Goal: Transaction & Acquisition: Obtain resource

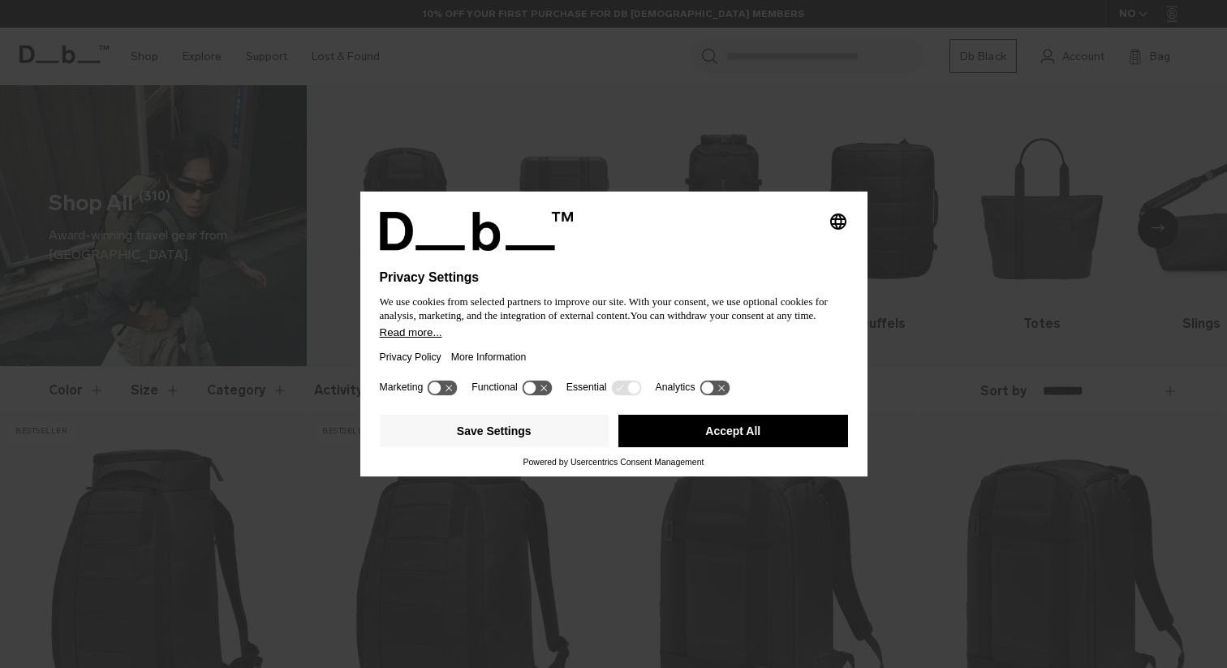
click at [765, 433] on button "Accept All" at bounding box center [734, 431] width 230 height 32
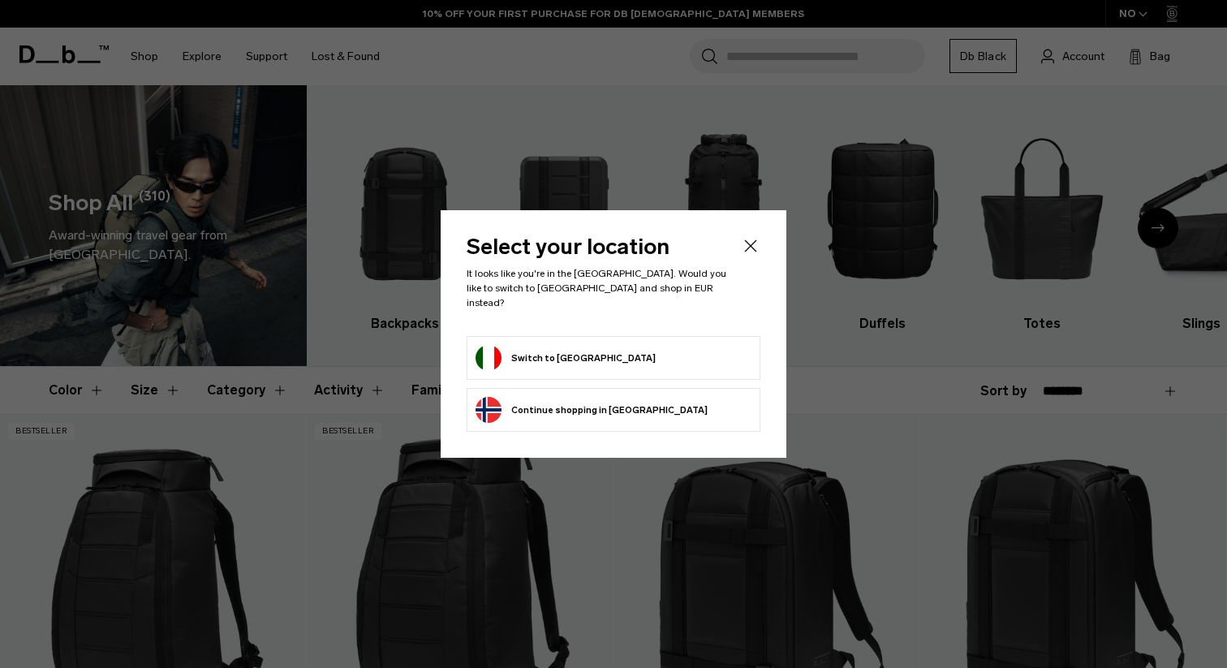
click at [539, 364] on li "Switch to [GEOGRAPHIC_DATA]" at bounding box center [614, 358] width 294 height 44
click at [562, 336] on li "Switch to [GEOGRAPHIC_DATA]" at bounding box center [614, 358] width 294 height 44
click at [559, 350] on button "Switch to [GEOGRAPHIC_DATA]" at bounding box center [566, 358] width 180 height 26
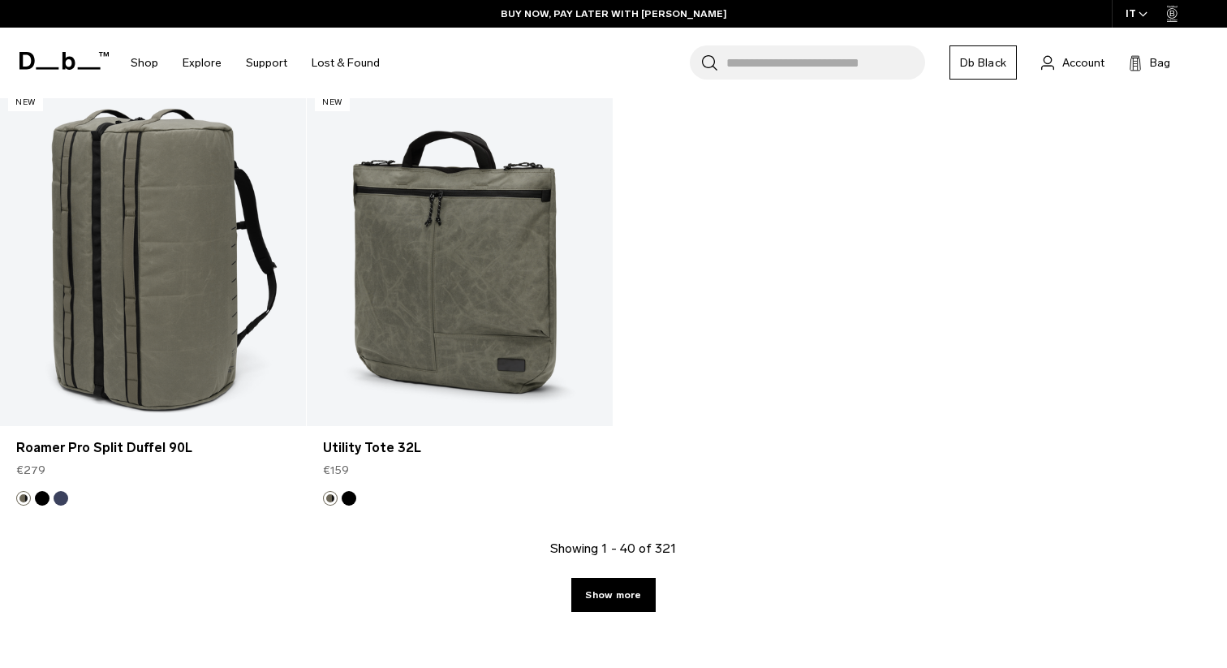
scroll to position [5603, 0]
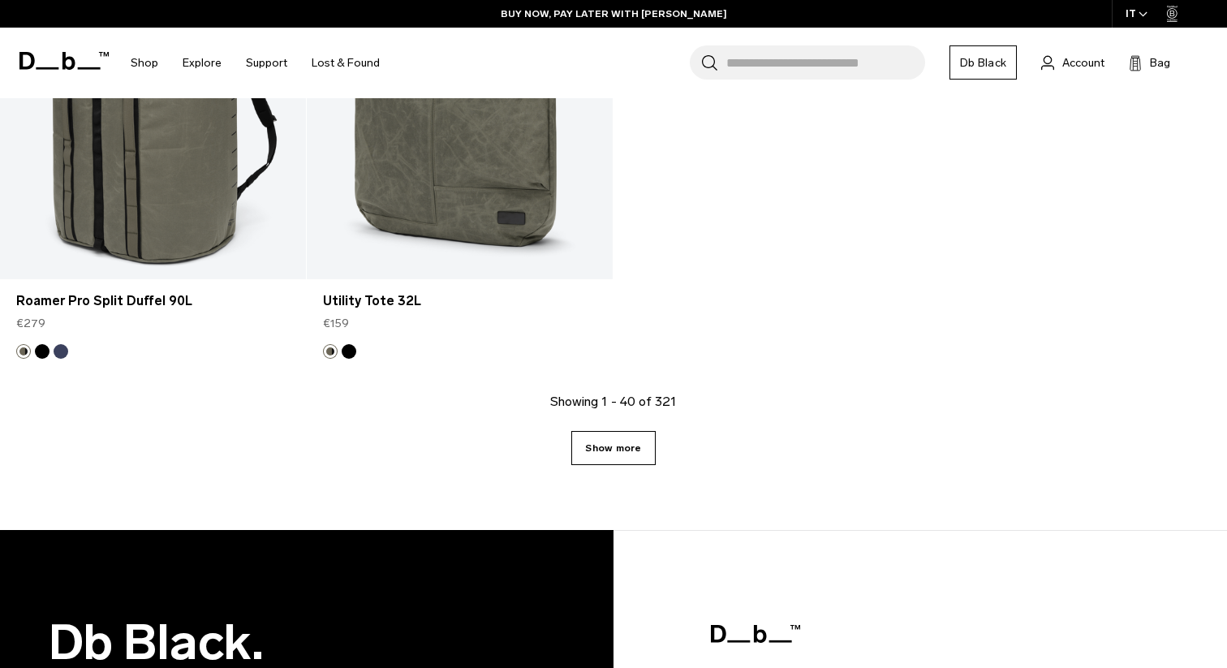
click at [650, 450] on link "Show more" at bounding box center [613, 448] width 84 height 34
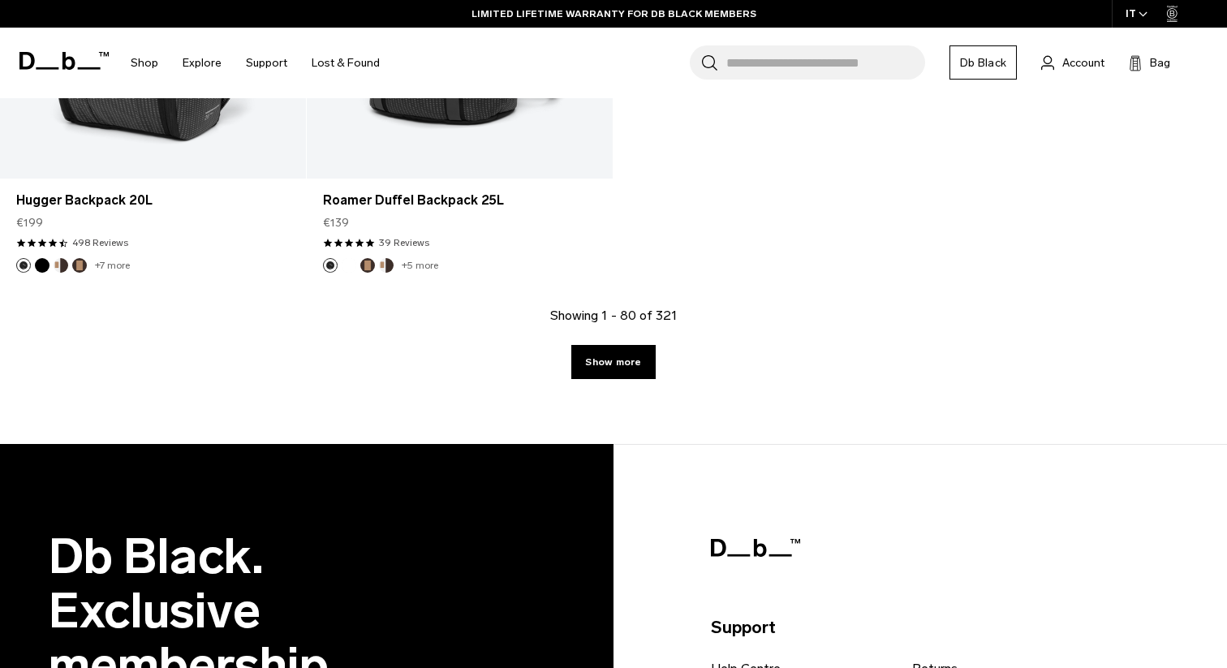
scroll to position [10393, 0]
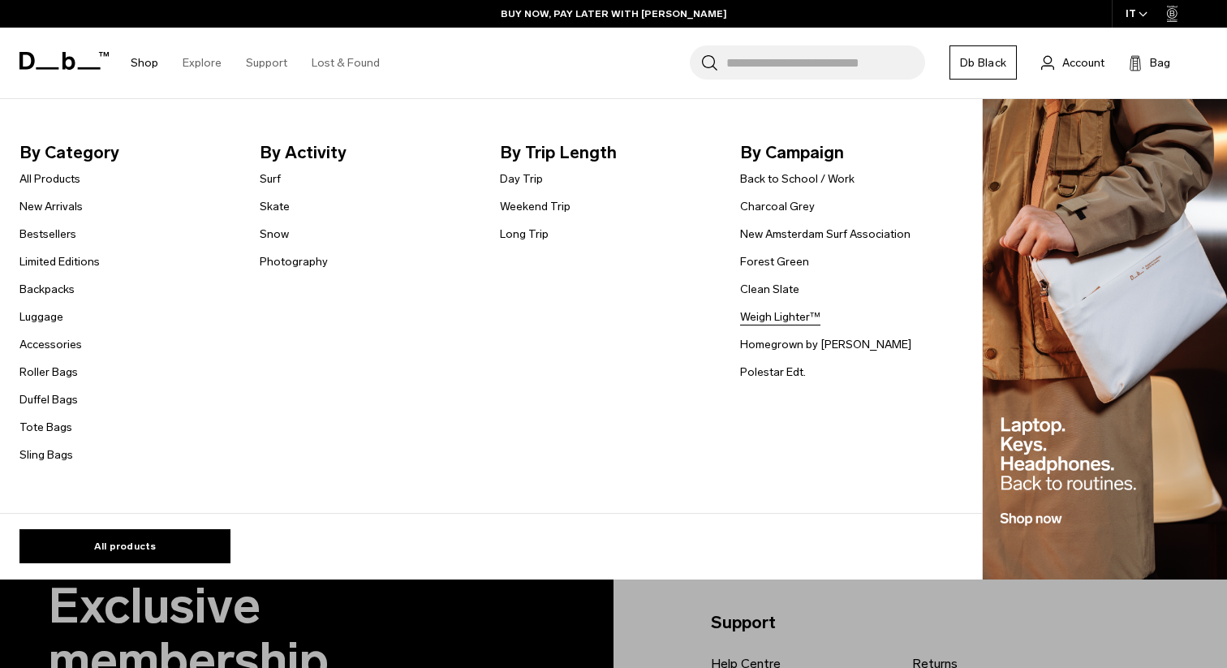
click at [796, 315] on link "Weigh Lighter™" at bounding box center [780, 316] width 80 height 17
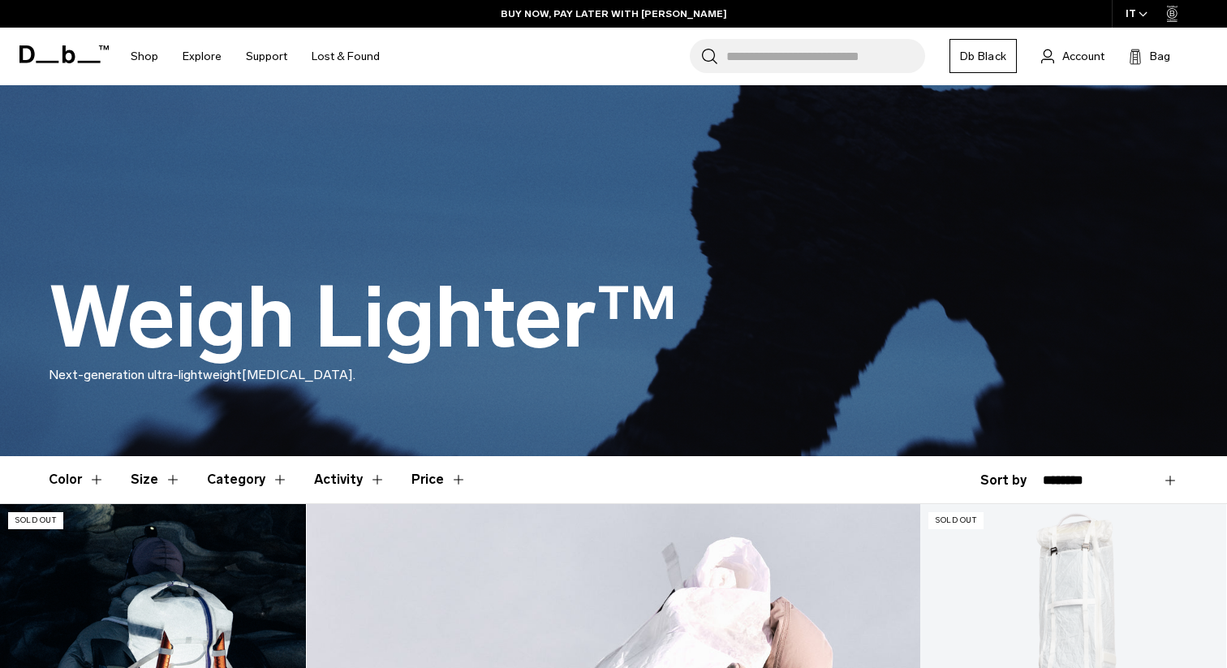
scroll to position [69, 0]
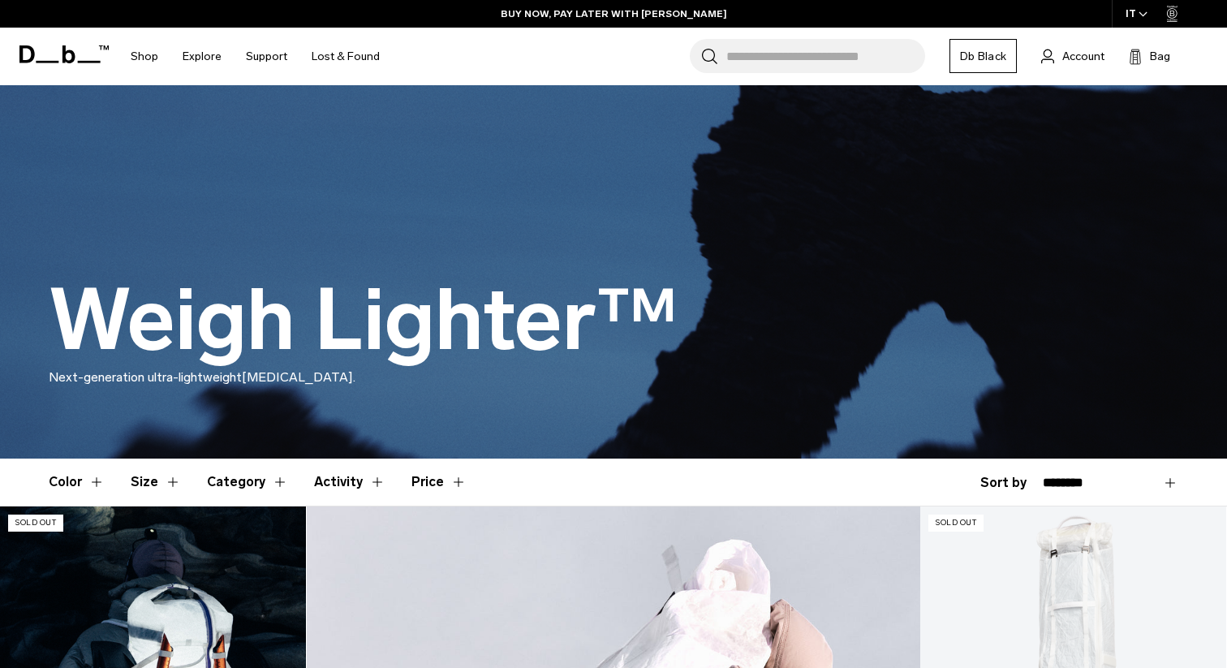
click at [130, 567] on link "Weigh Lighter Backpack 25L" at bounding box center [153, 676] width 306 height 340
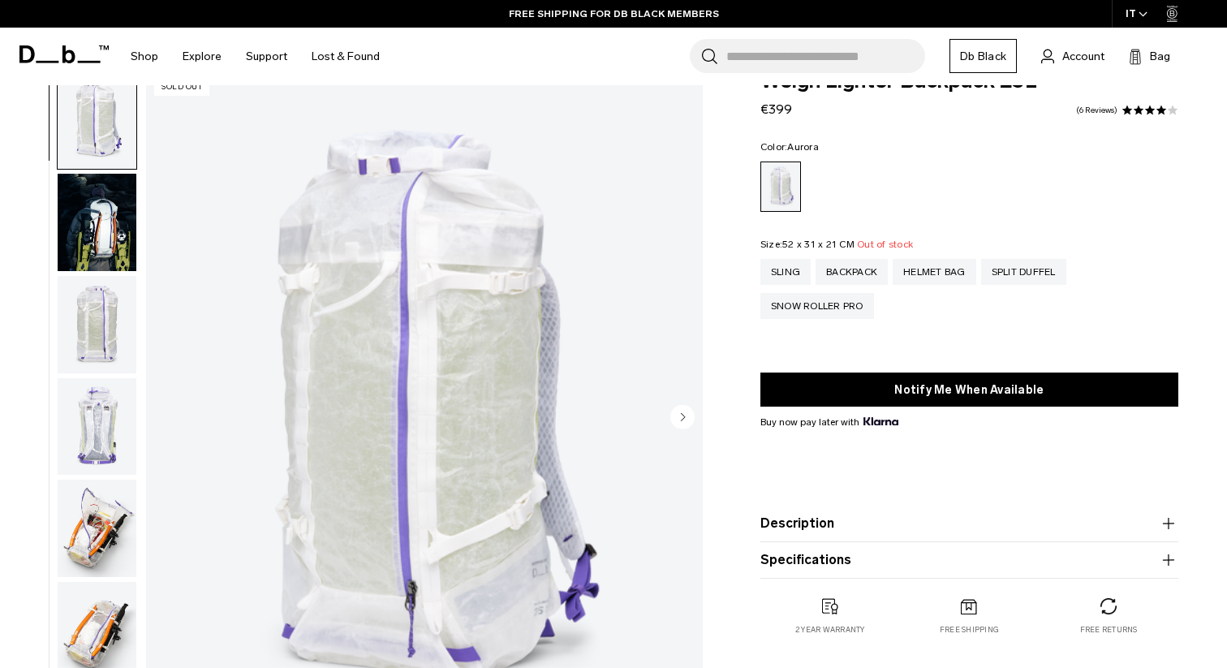
scroll to position [479, 0]
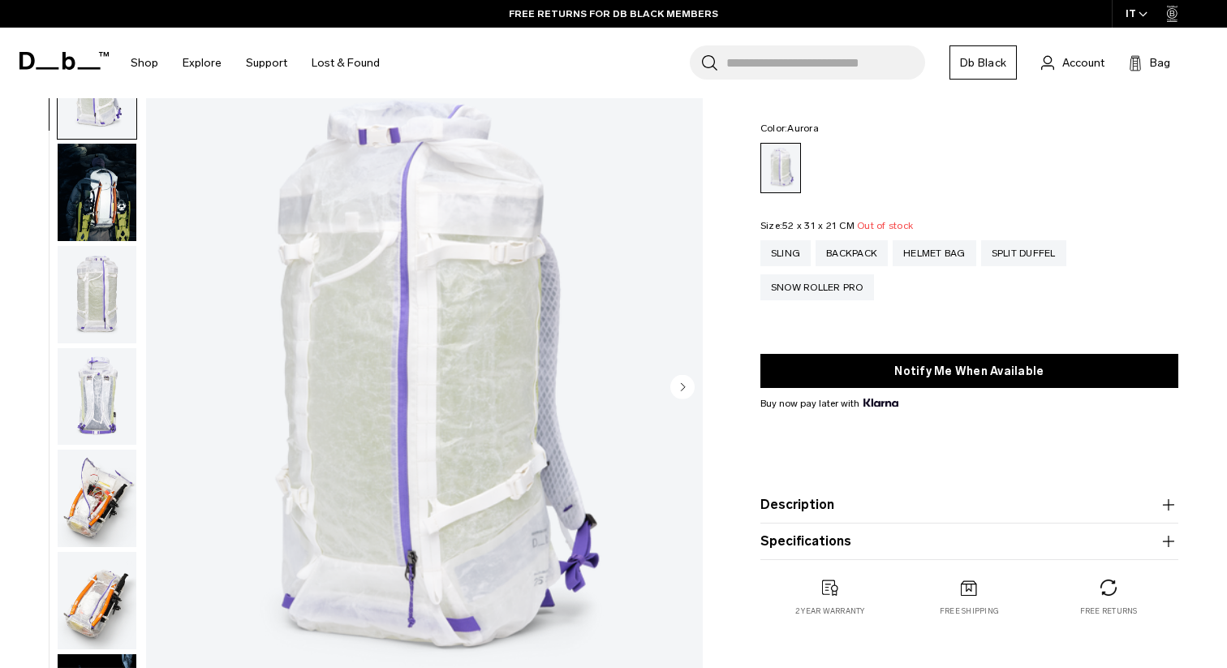
click at [114, 228] on img "button" at bounding box center [97, 192] width 79 height 97
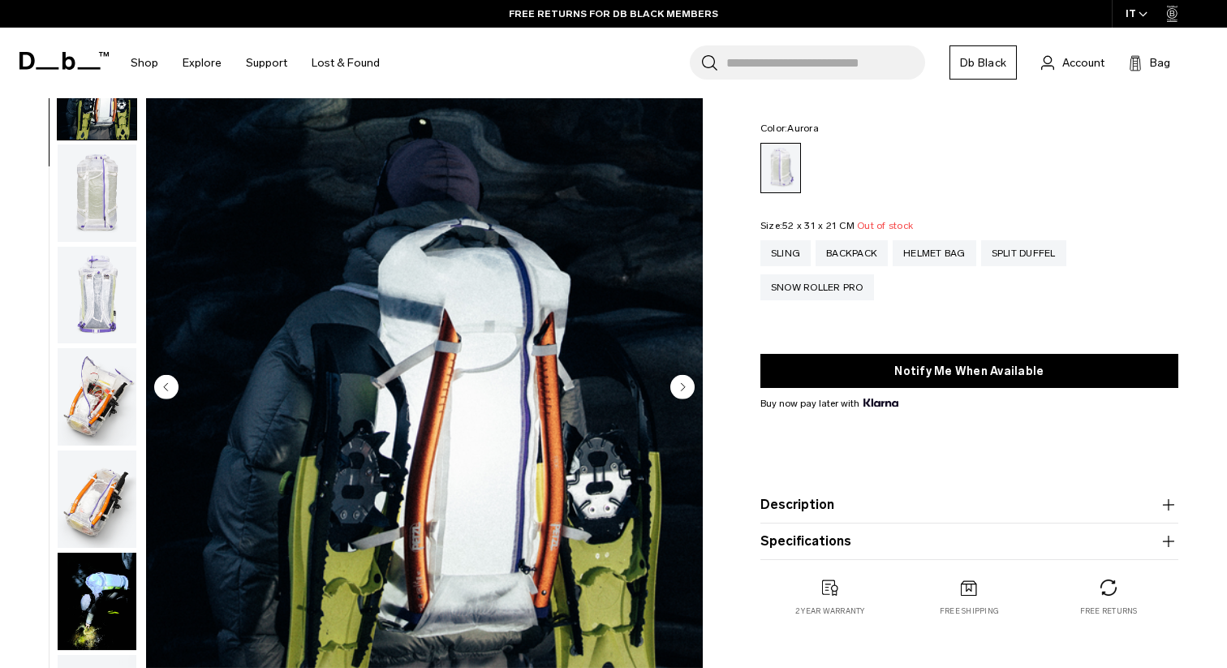
scroll to position [102, 0]
click at [108, 282] on img "button" at bounding box center [97, 294] width 79 height 97
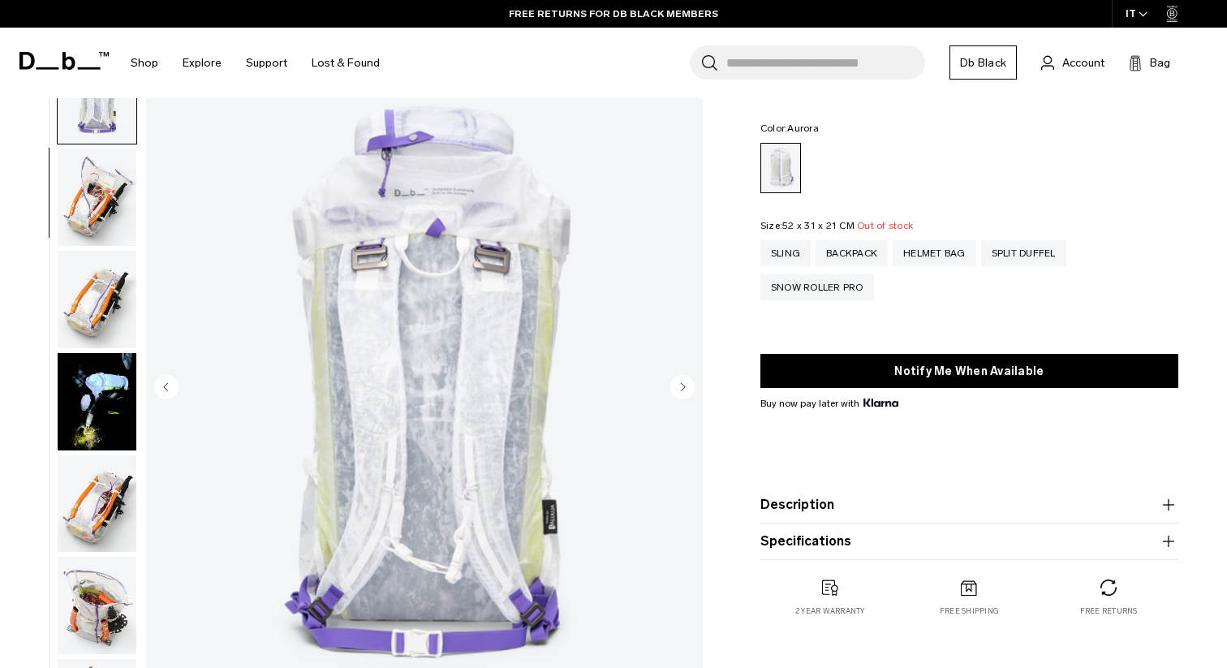
scroll to position [306, 0]
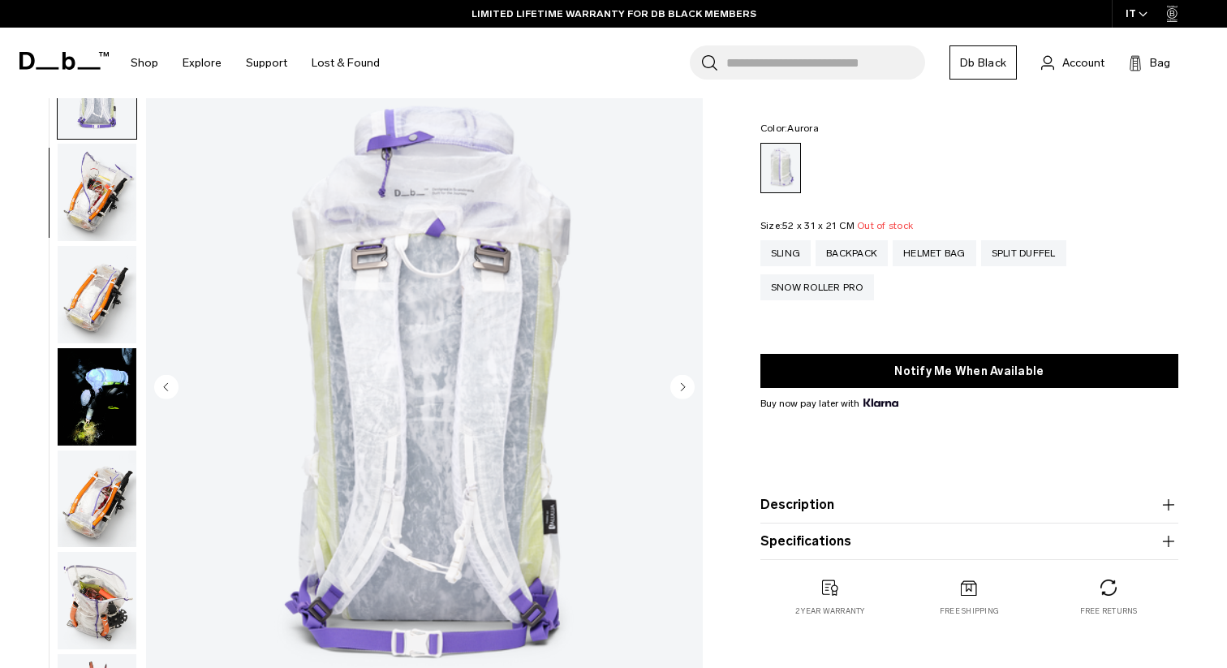
click at [98, 293] on img "button" at bounding box center [97, 294] width 79 height 97
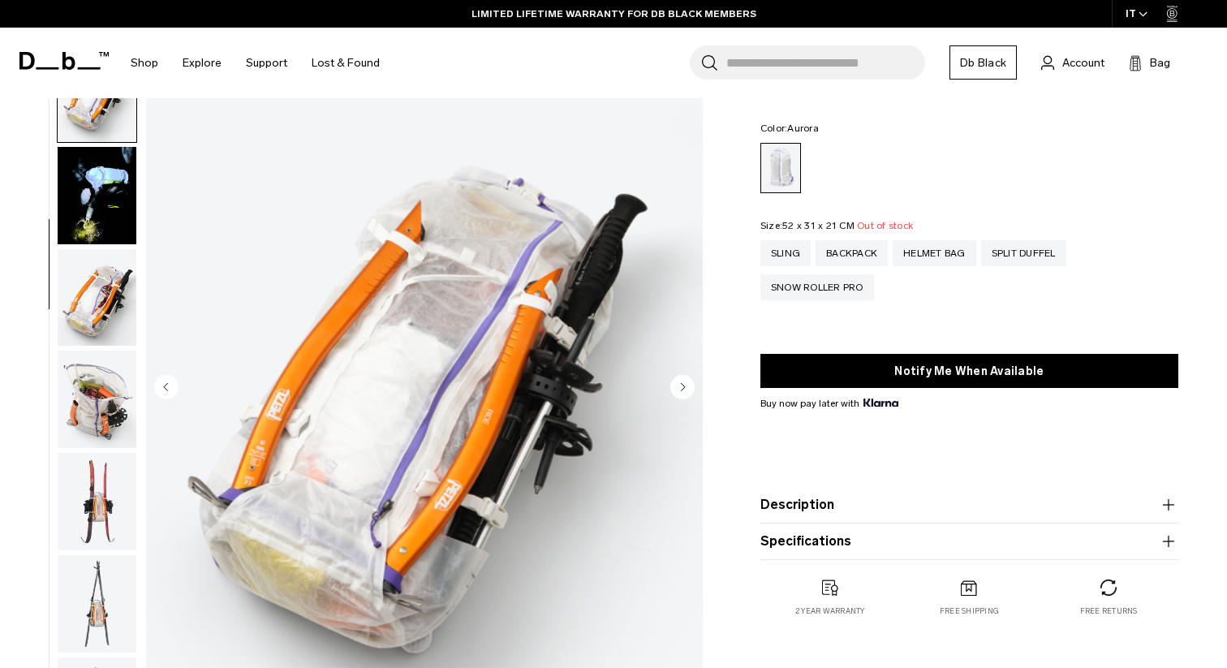
scroll to position [511, 0]
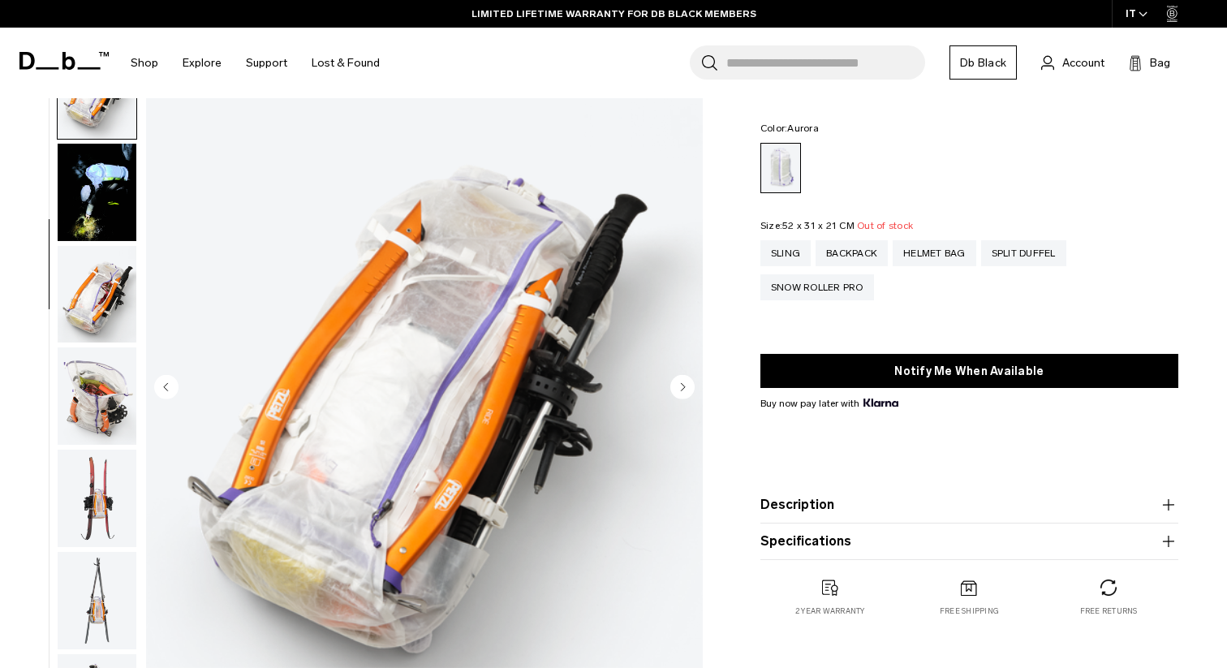
click at [104, 312] on img "button" at bounding box center [97, 294] width 79 height 97
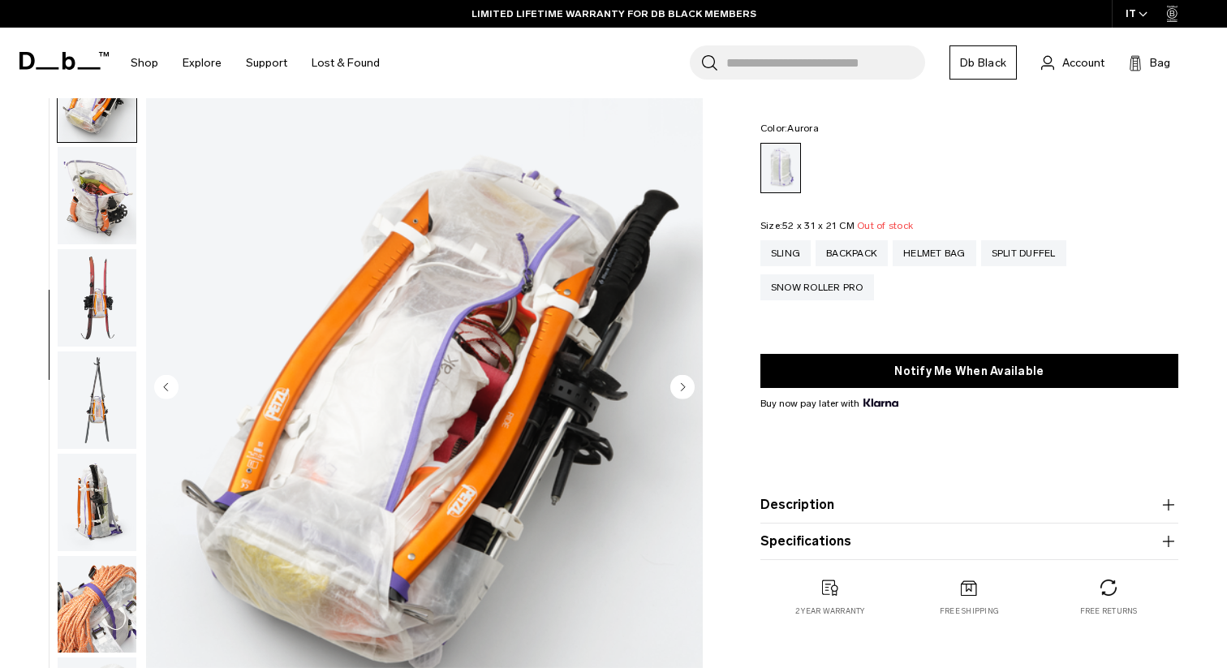
scroll to position [715, 0]
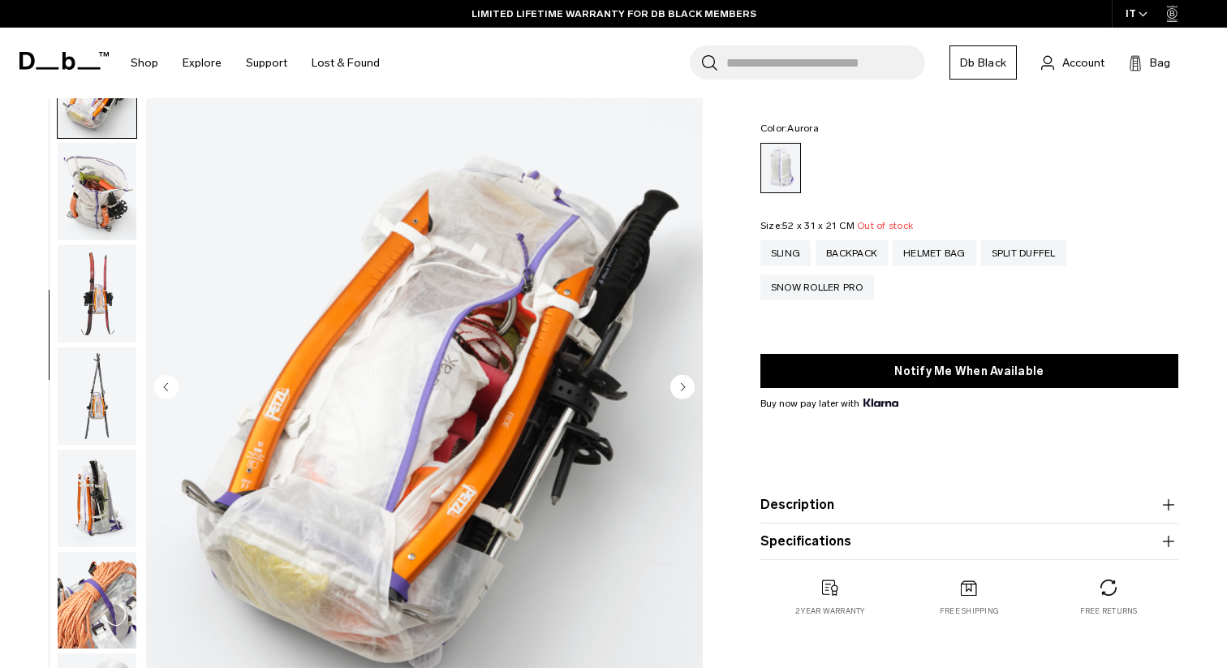
click at [108, 373] on img "button" at bounding box center [97, 395] width 79 height 97
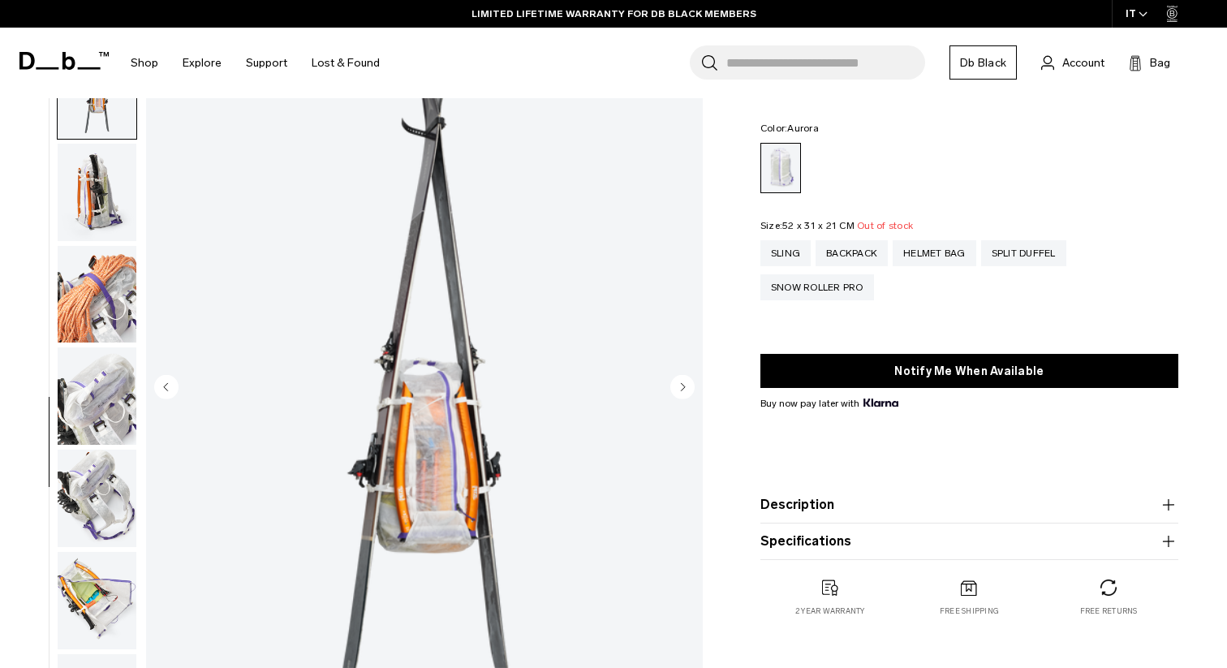
scroll to position [1139, 0]
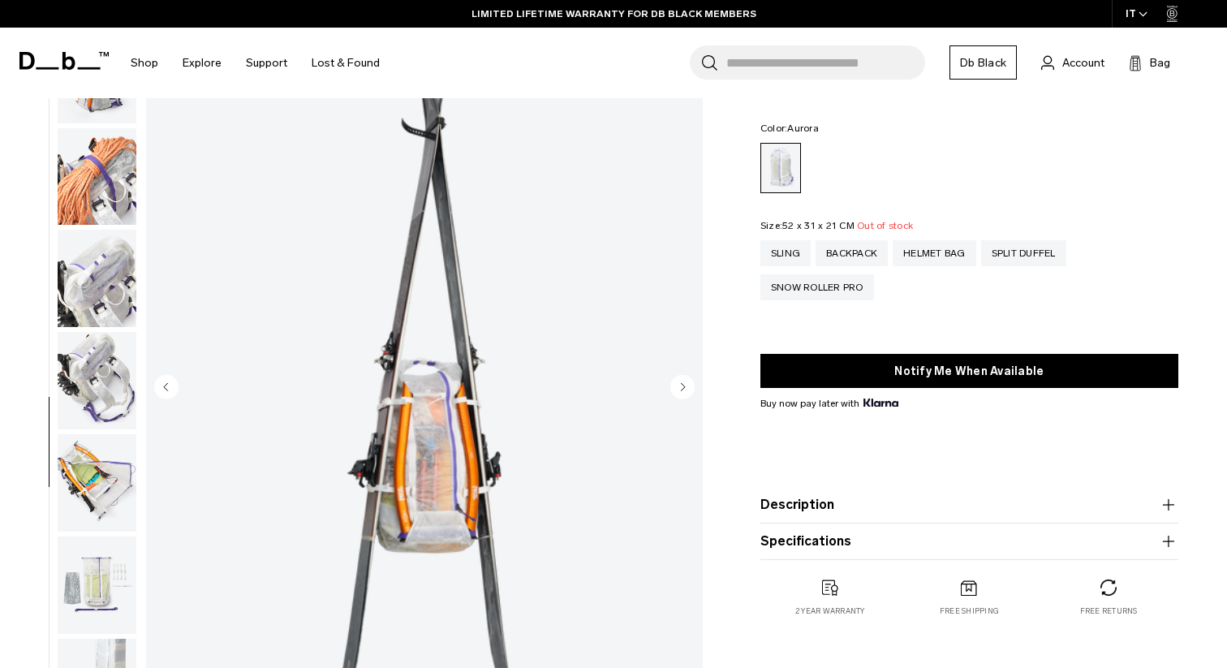
click at [127, 297] on img "button" at bounding box center [97, 278] width 79 height 97
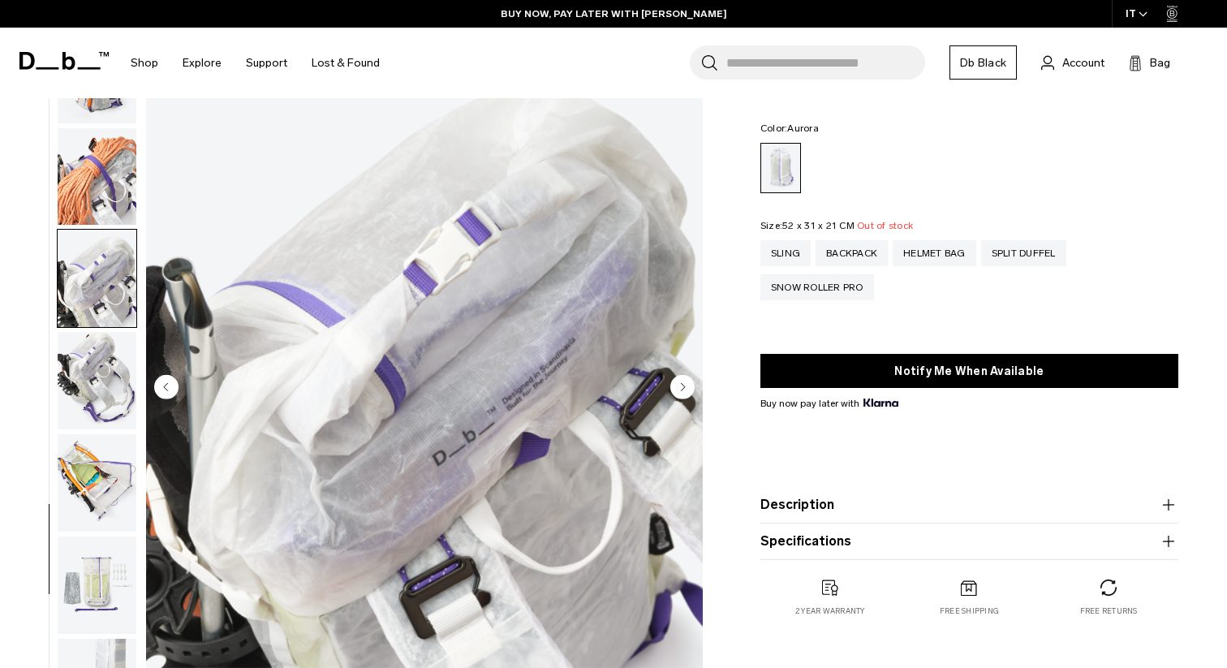
click at [119, 346] on img "button" at bounding box center [97, 380] width 79 height 97
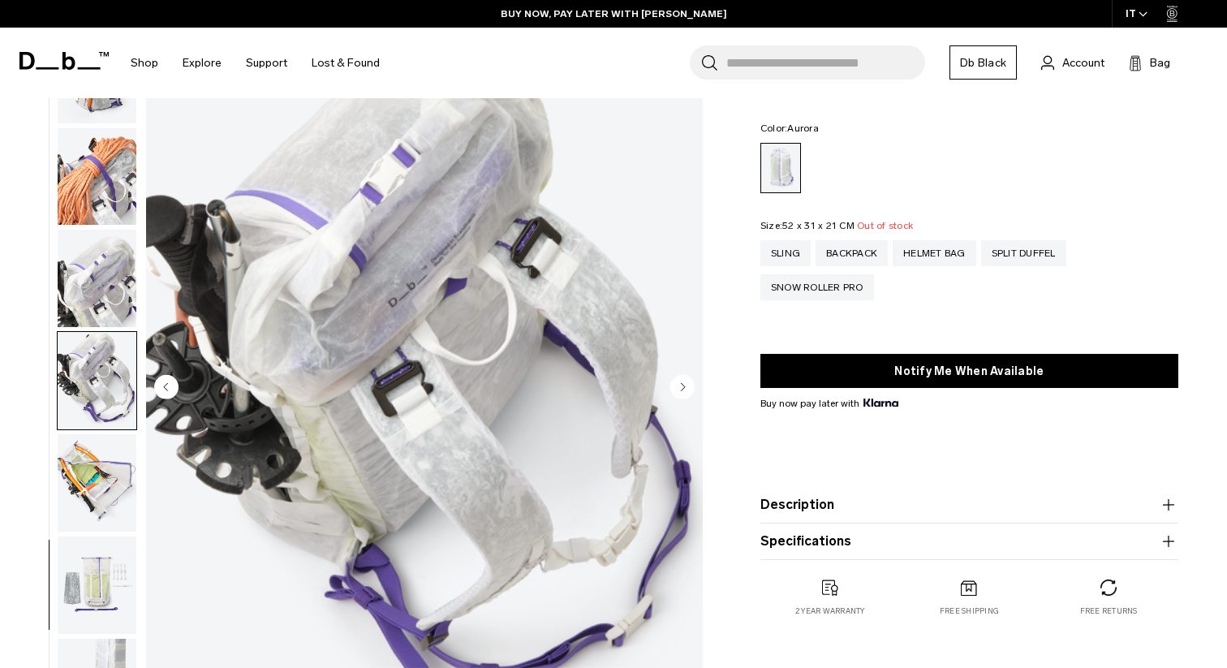
click at [102, 495] on img "button" at bounding box center [97, 482] width 79 height 97
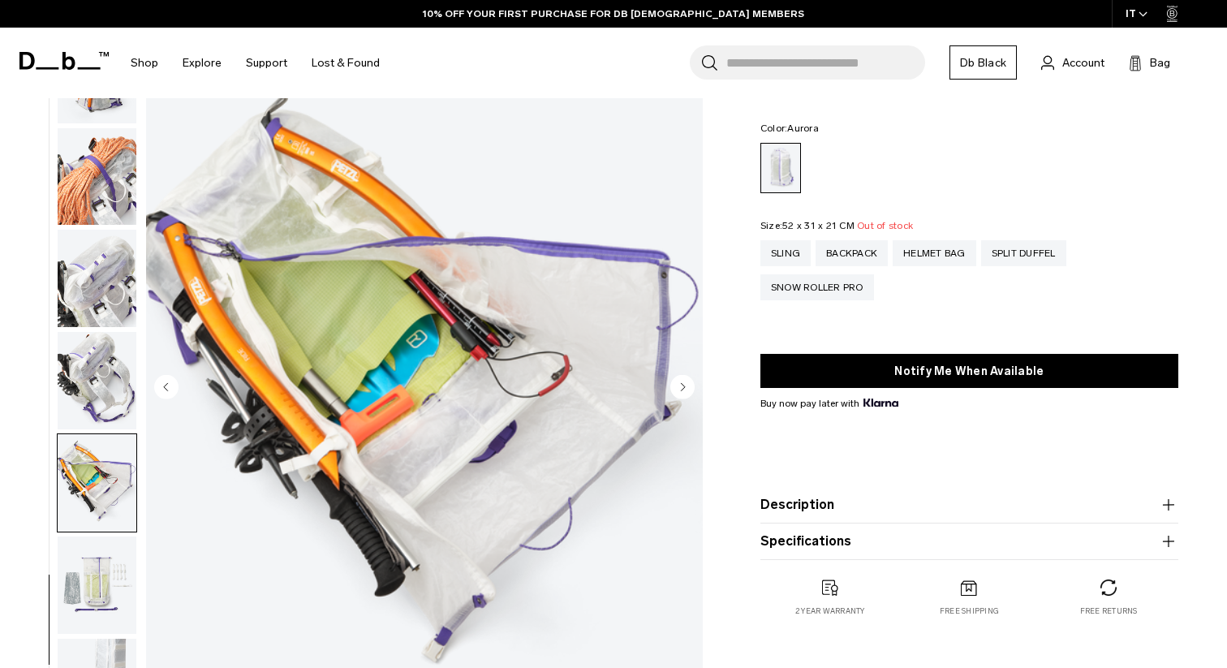
click at [115, 573] on img "button" at bounding box center [97, 585] width 79 height 97
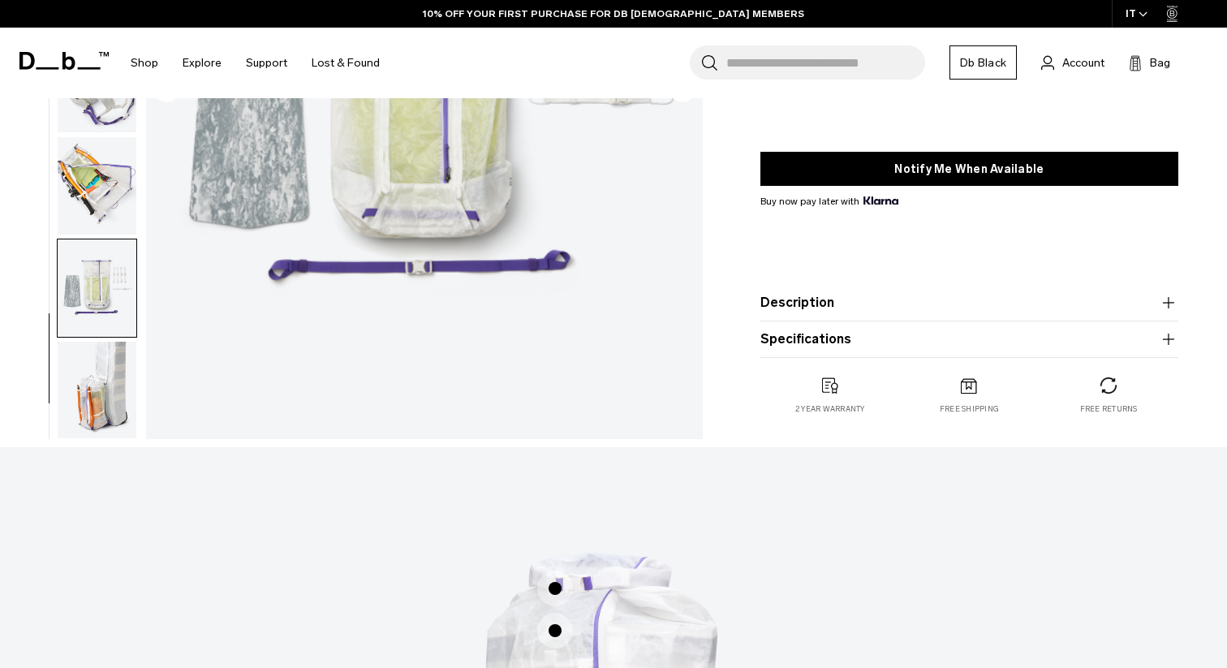
scroll to position [782, 0]
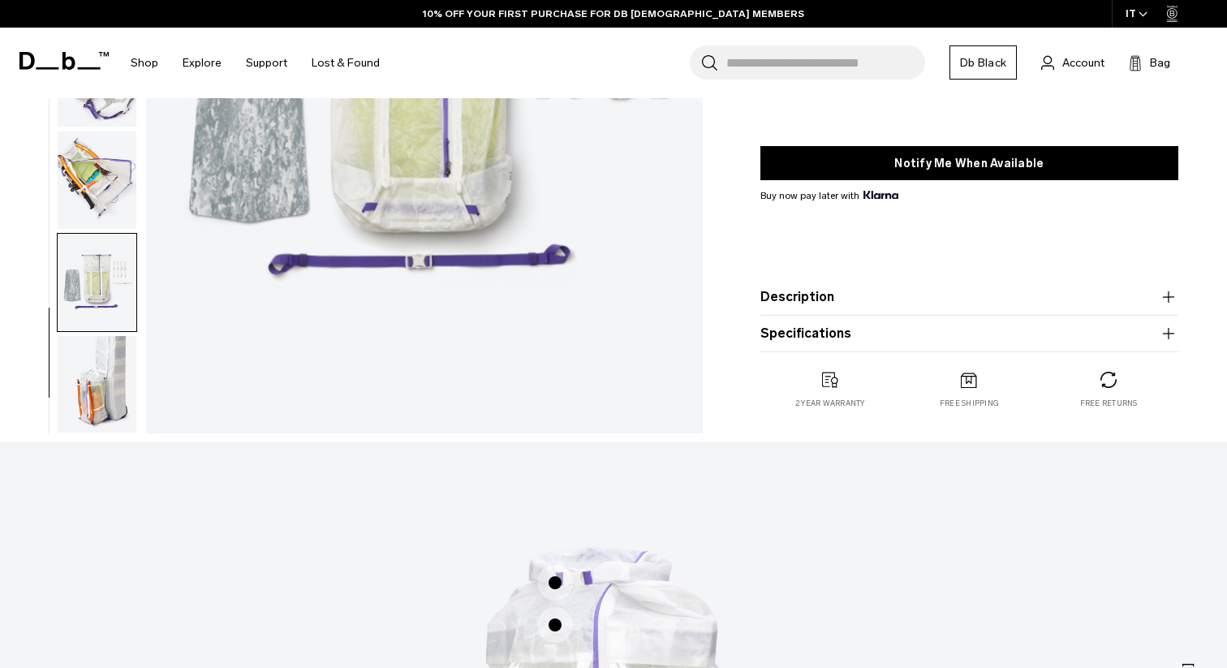
click at [115, 383] on img "button" at bounding box center [97, 384] width 79 height 97
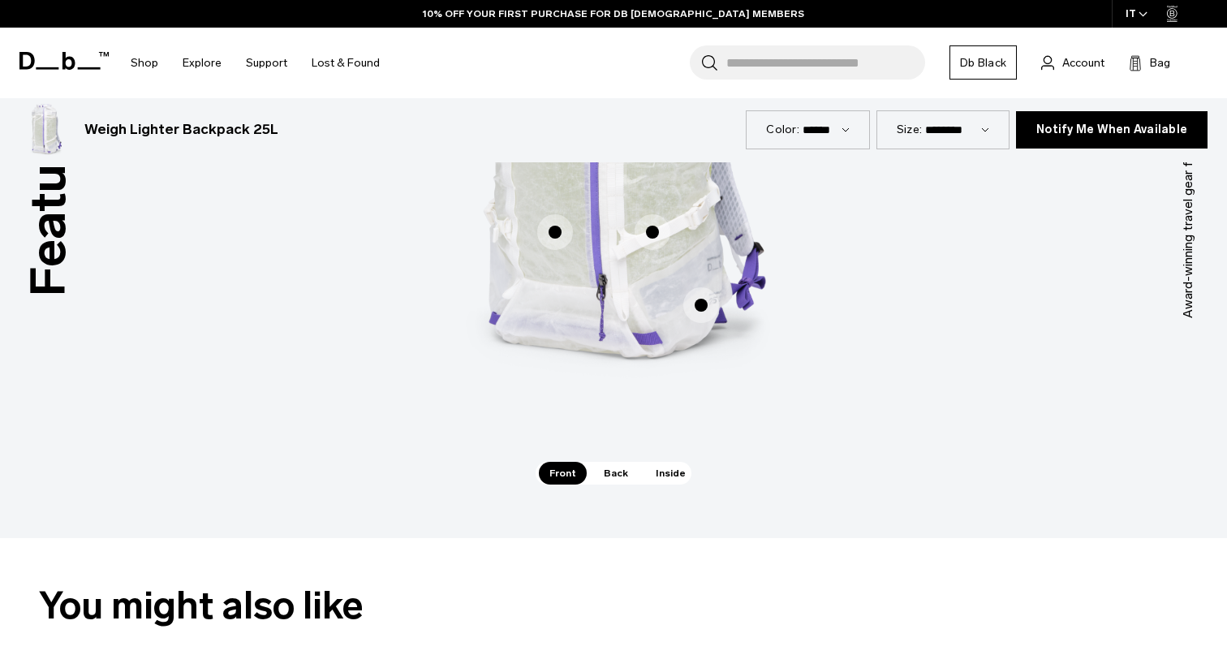
scroll to position [1455, 0]
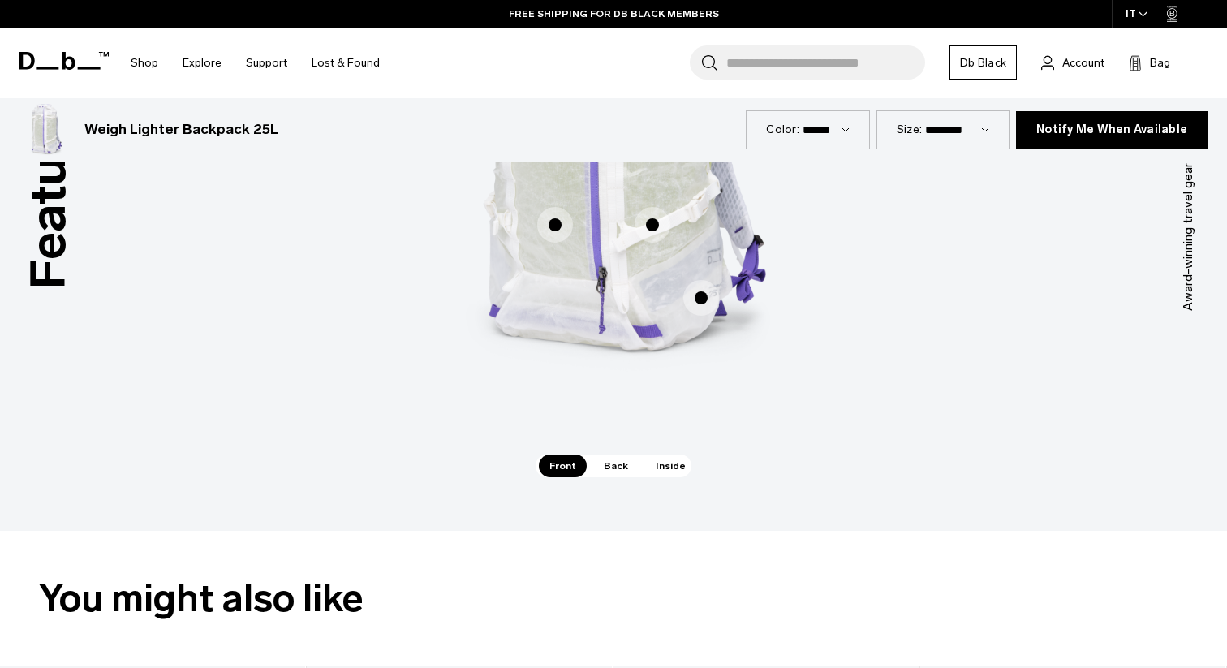
click at [602, 476] on span "Back" at bounding box center [615, 466] width 45 height 23
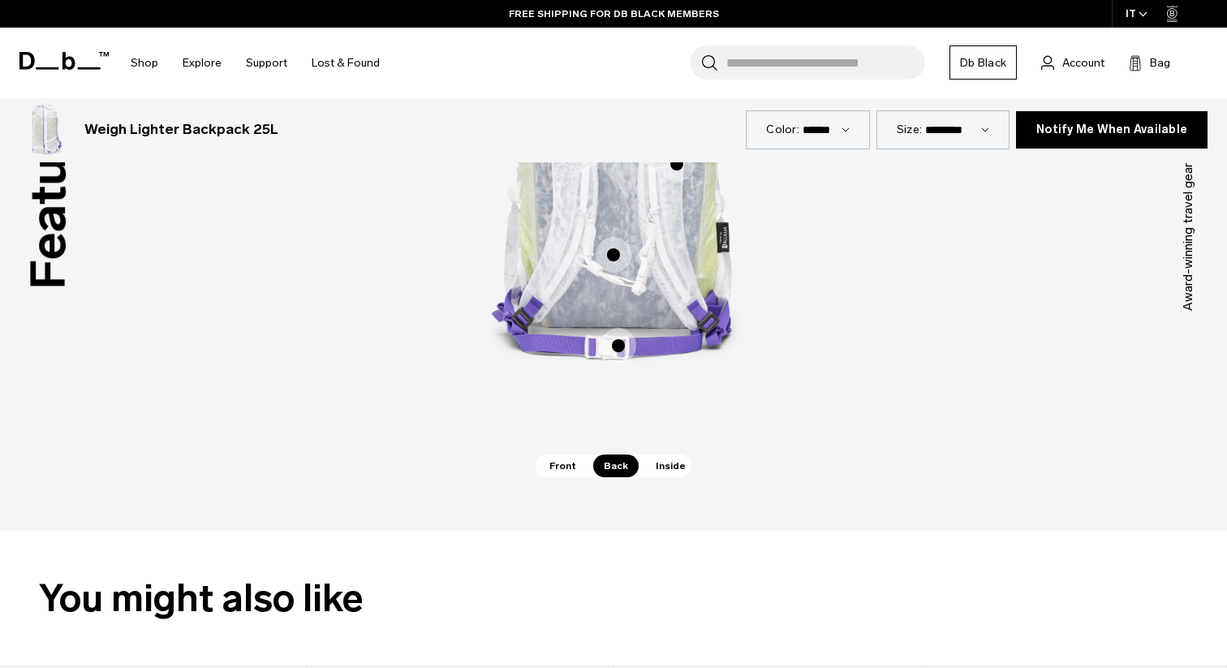
click at [619, 343] on span "2 / 3" at bounding box center [619, 346] width 36 height 36
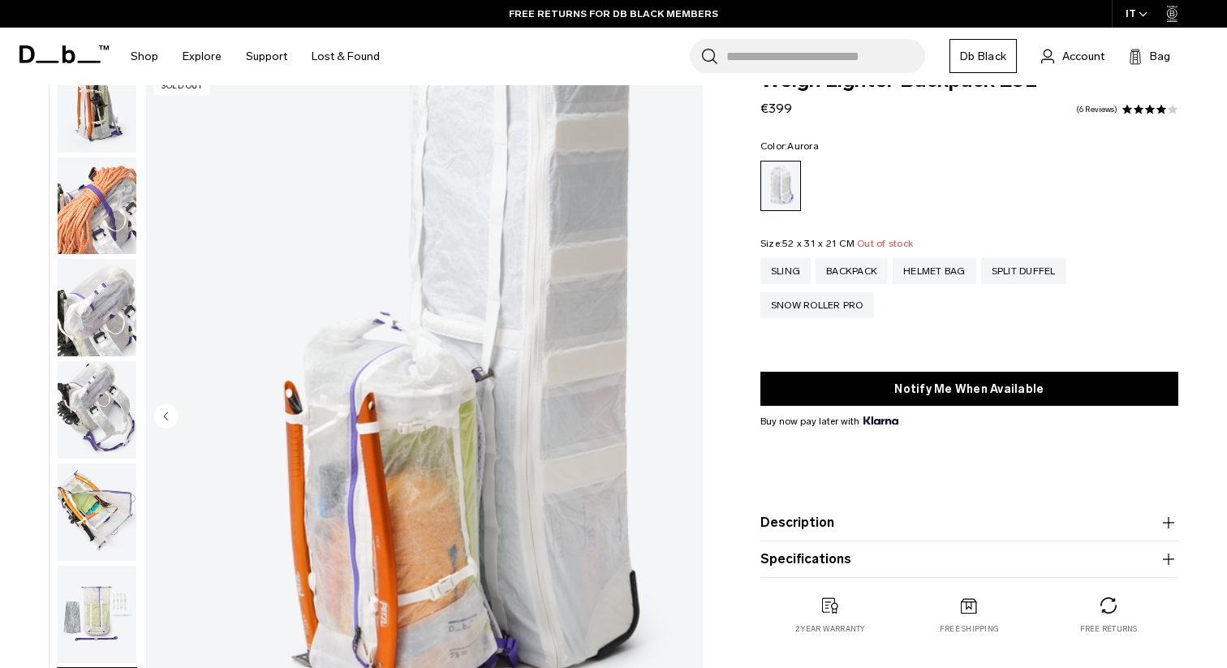
scroll to position [435, 0]
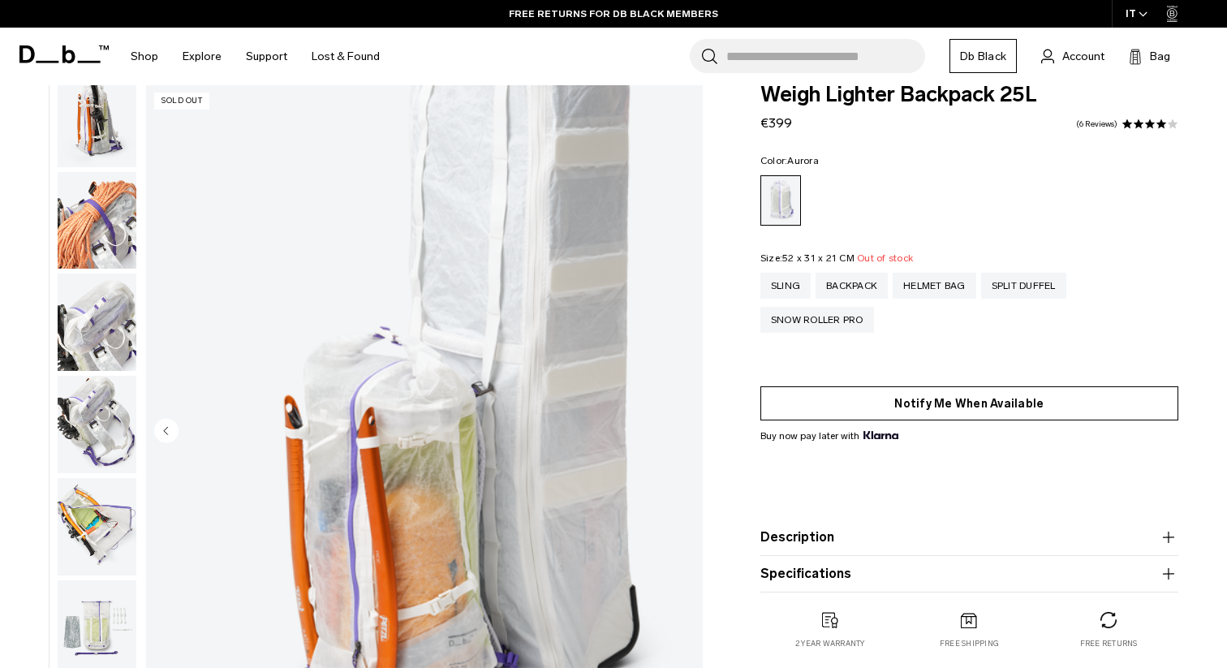
click at [1003, 411] on button "Notify Me When Available" at bounding box center [970, 403] width 418 height 34
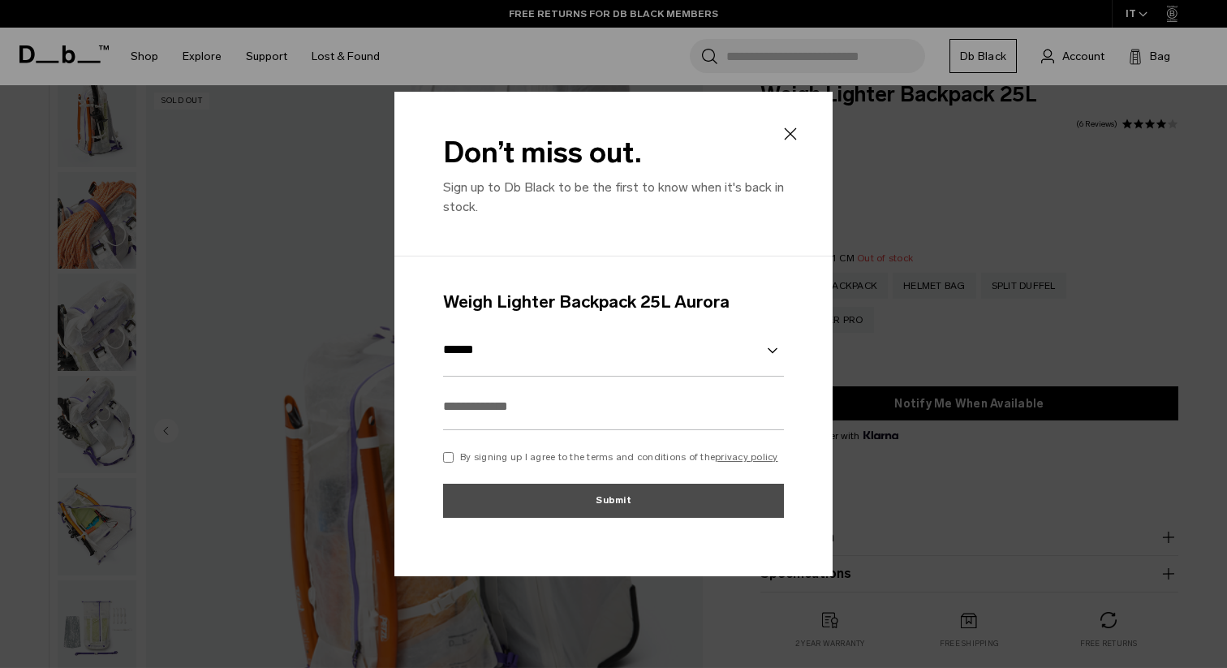
click at [515, 364] on select "******" at bounding box center [613, 350] width 341 height 53
click at [514, 411] on input "text" at bounding box center [613, 406] width 341 height 47
type input "**********"
click at [511, 455] on p "By signing up I agree to the terms and conditions of the privacy policy" at bounding box center [619, 457] width 318 height 15
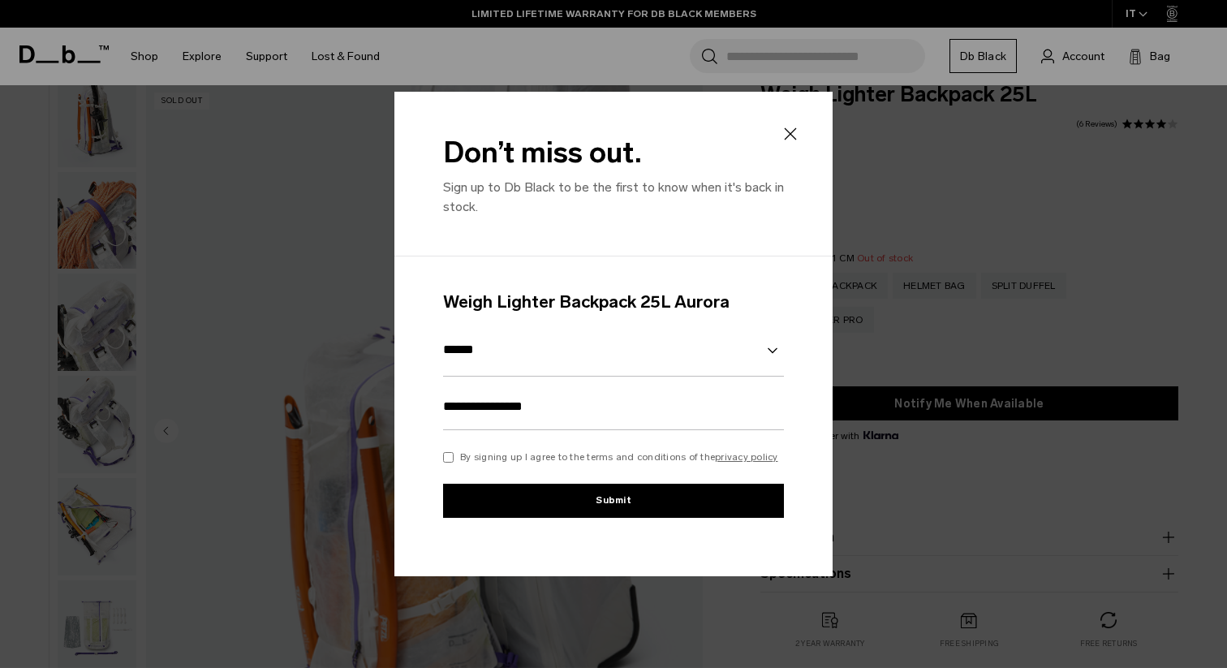
click at [591, 518] on button "Submit" at bounding box center [613, 501] width 341 height 34
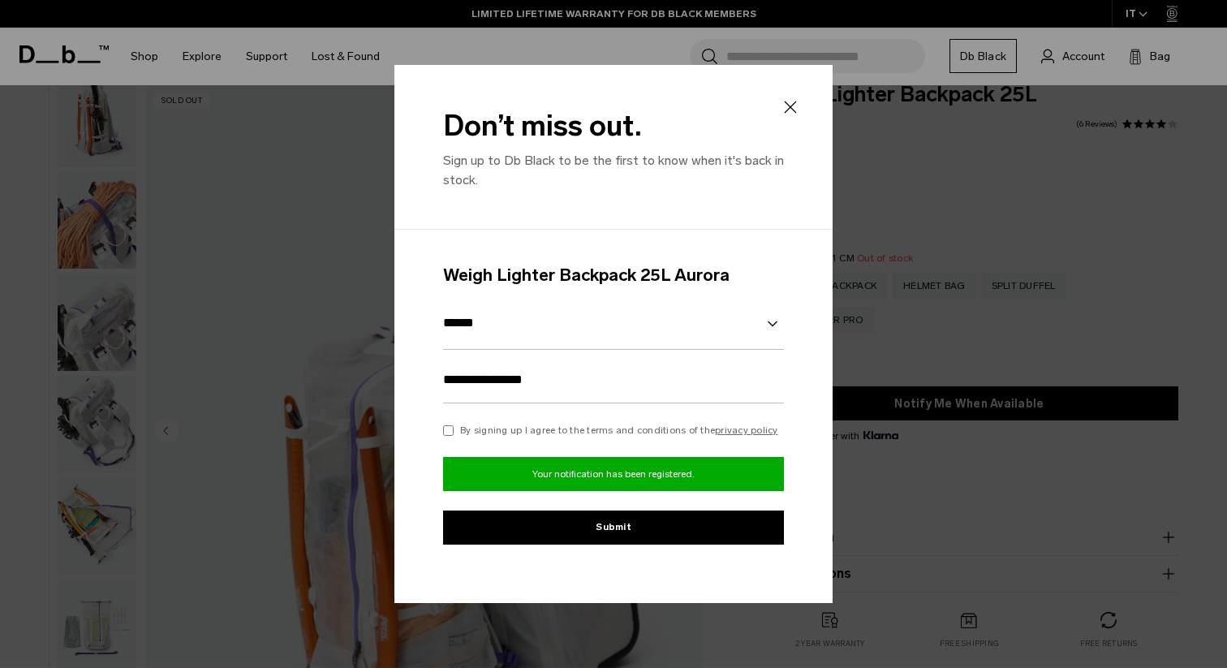
click at [794, 106] on icon at bounding box center [790, 106] width 19 height 19
